Goal: Information Seeking & Learning: Learn about a topic

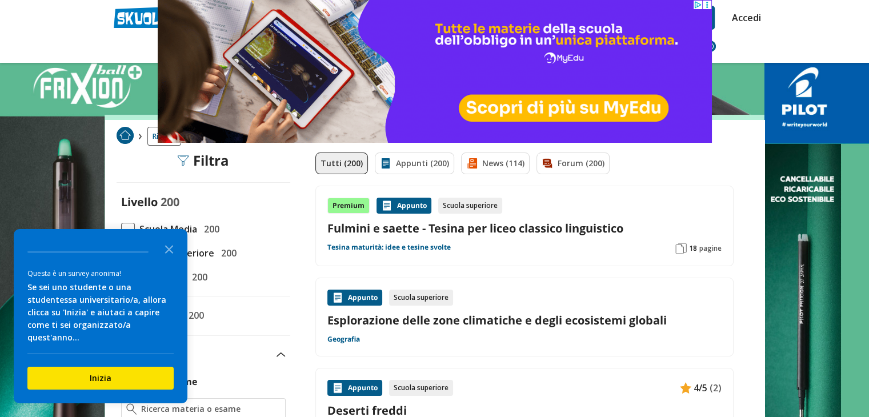
click at [126, 227] on span at bounding box center [128, 230] width 14 height 14
click at [121, 229] on input "Scuola Media 200" at bounding box center [121, 229] width 0 height 0
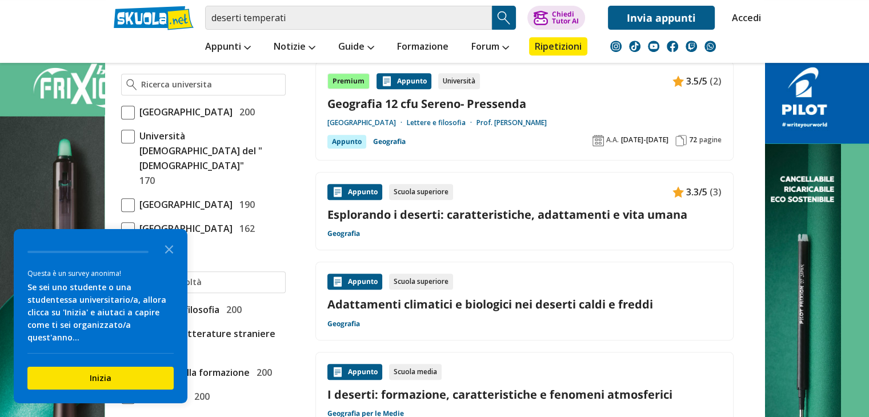
scroll to position [46, 0]
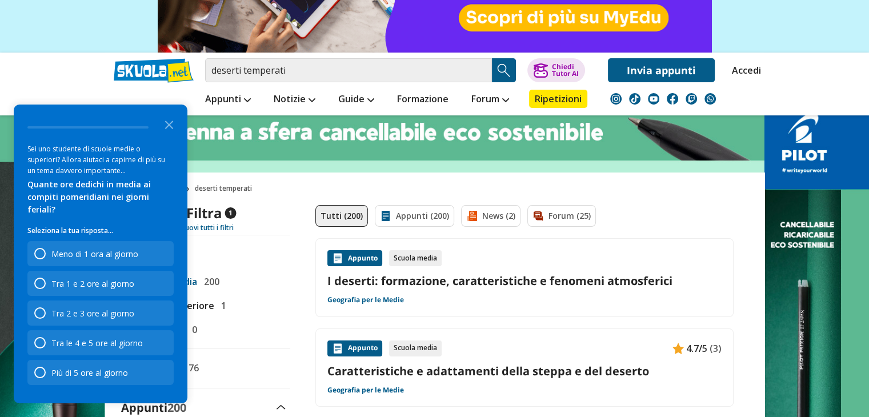
scroll to position [98, 0]
